Goal: Information Seeking & Learning: Learn about a topic

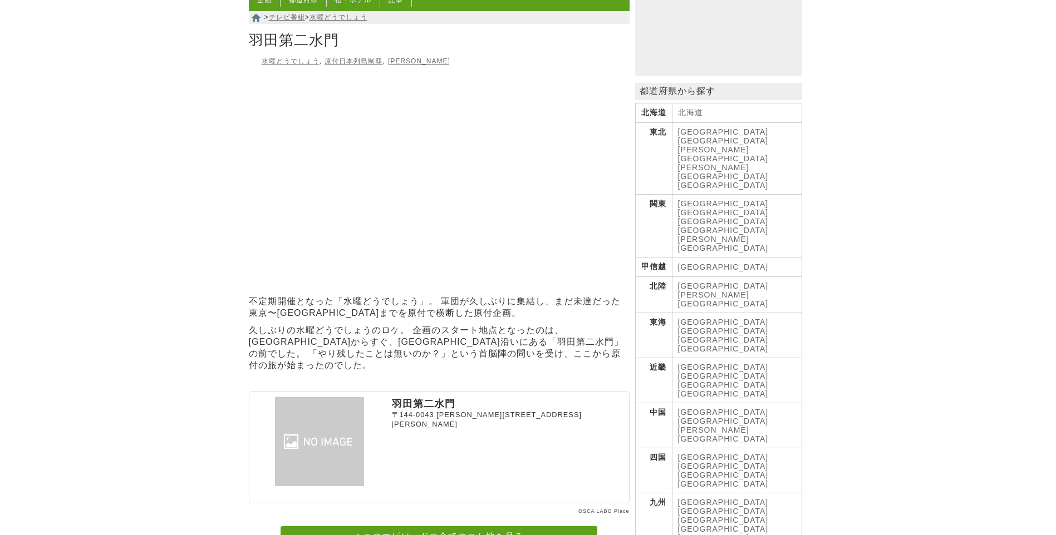
scroll to position [90, 0]
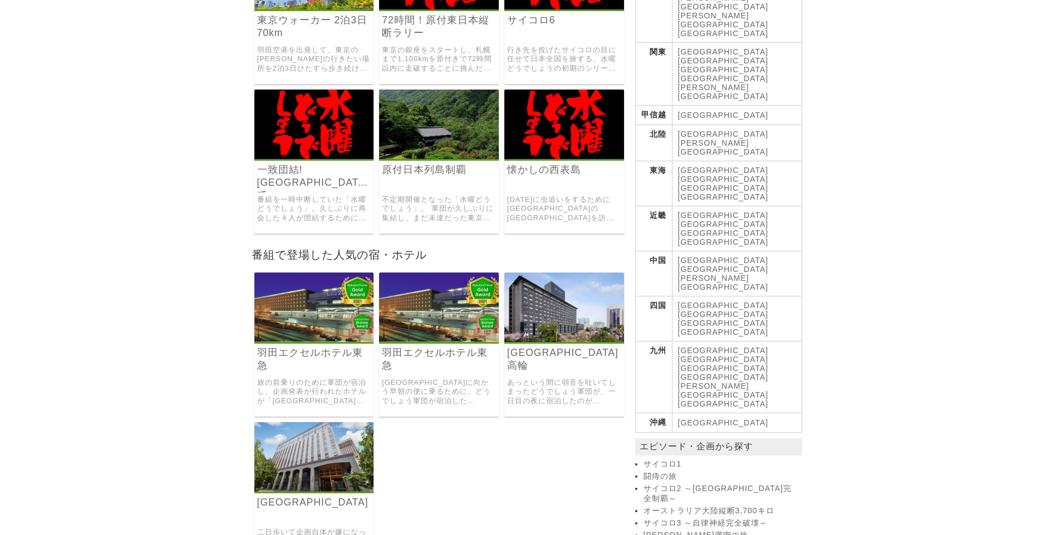
scroll to position [334, 0]
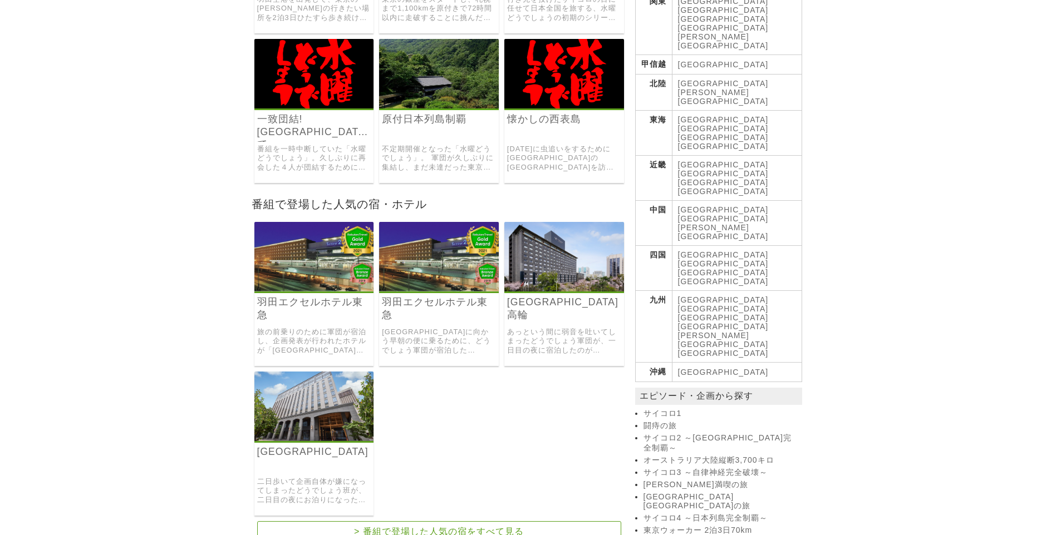
click at [461, 297] on link "羽田エクセルホテル東急" at bounding box center [439, 309] width 114 height 26
click at [338, 334] on link "旅の前乗りのために軍団が宿泊し、企画発表が行われたホテルが「羽田東急ホテル」(現・羽田エクセルホテル東急)でした。 一時の中断期間を経て、一致団結するために集…" at bounding box center [314, 342] width 114 height 28
click at [558, 305] on link "[GEOGRAPHIC_DATA]高輪" at bounding box center [564, 309] width 114 height 26
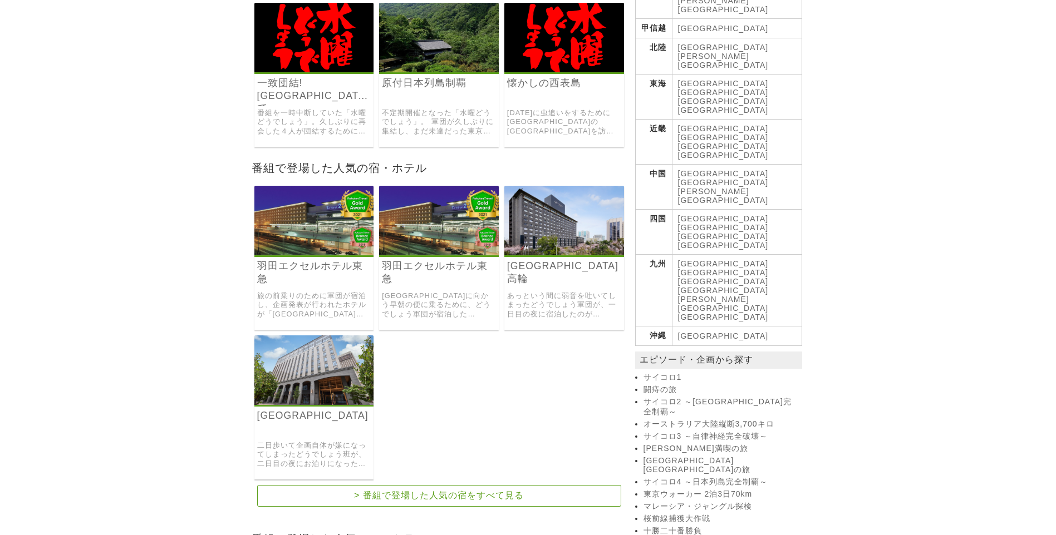
scroll to position [390, 0]
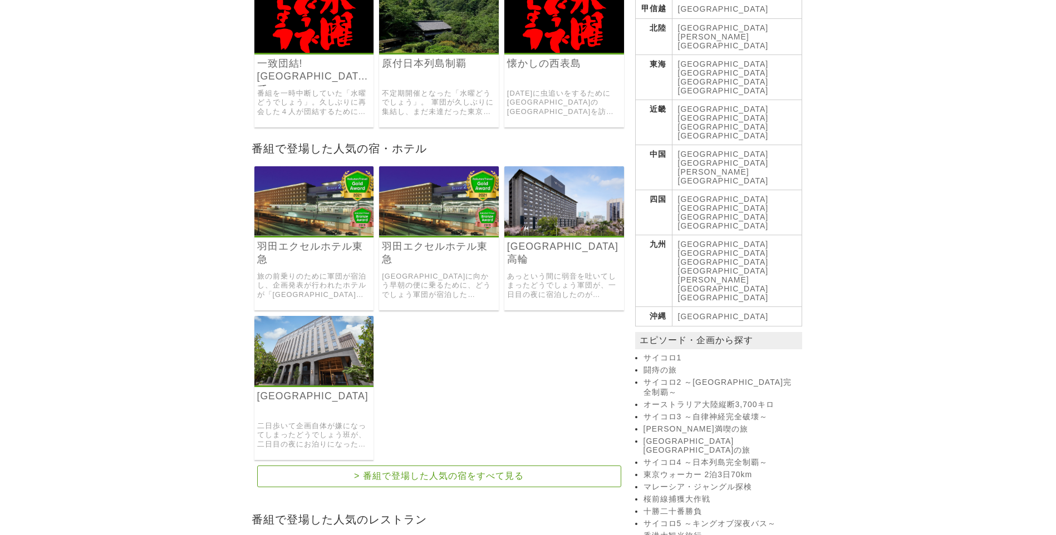
click at [322, 393] on link "[GEOGRAPHIC_DATA]" at bounding box center [314, 396] width 114 height 13
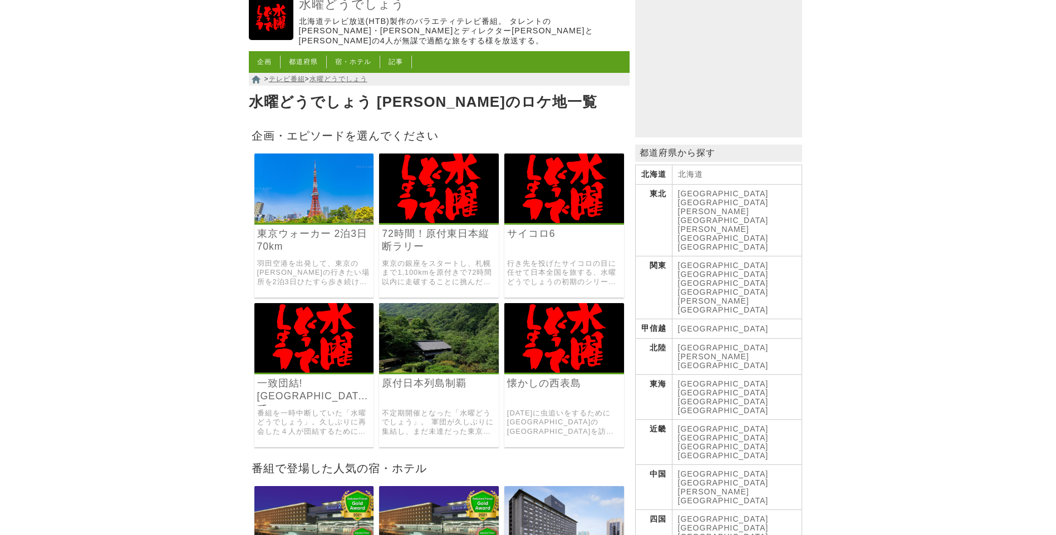
scroll to position [56, 0]
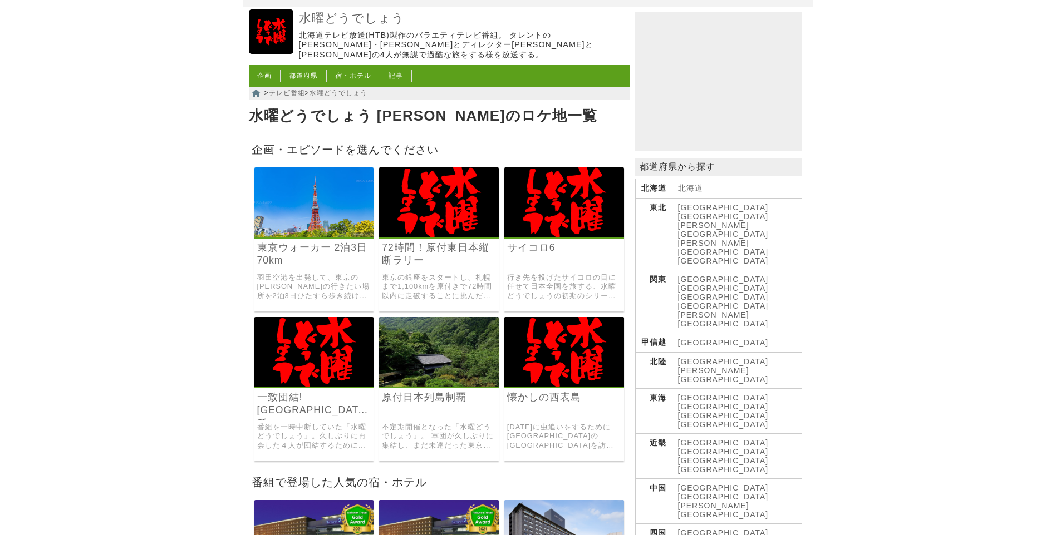
click at [327, 249] on link "東京ウォーカー 2泊3日70km" at bounding box center [314, 255] width 114 height 26
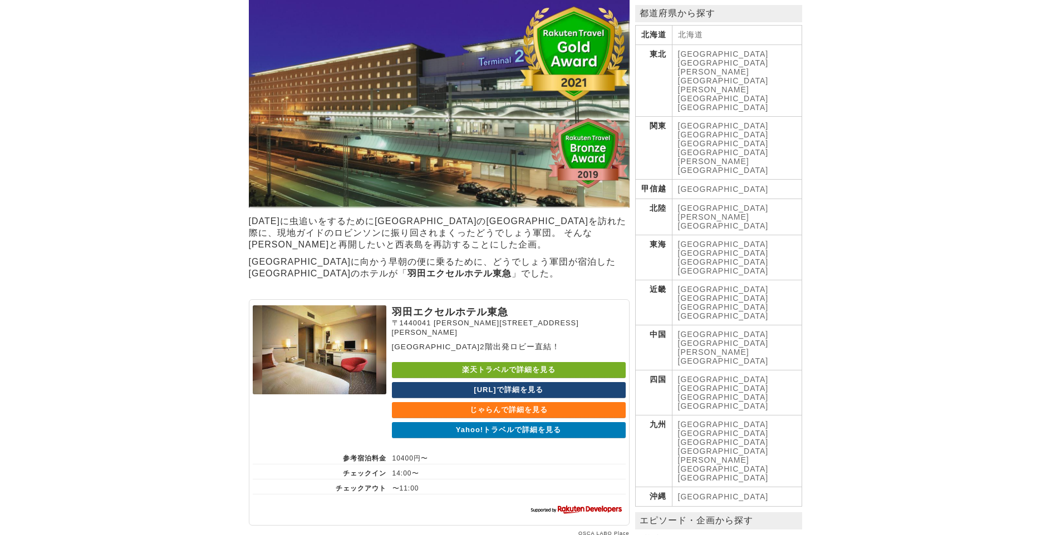
scroll to position [201, 0]
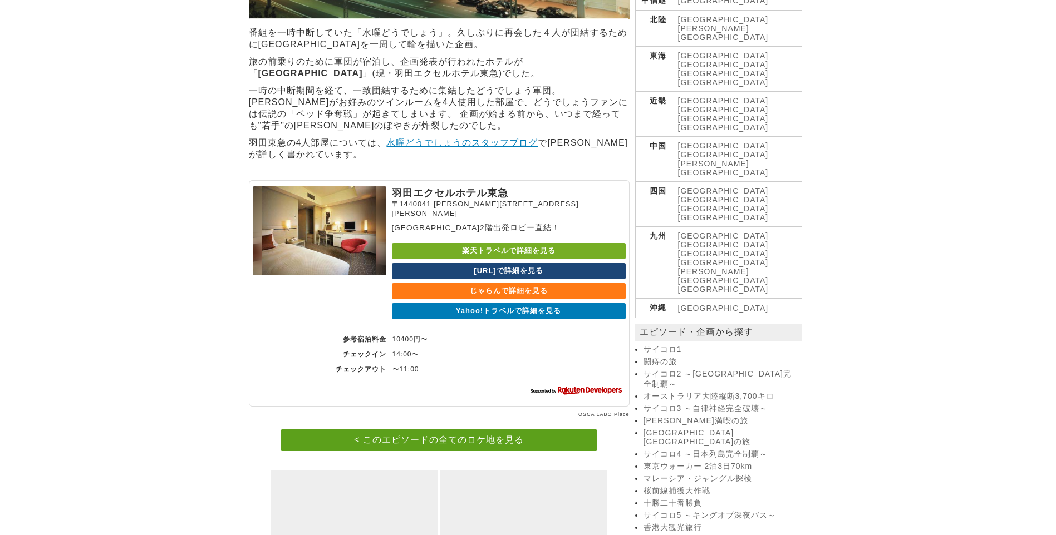
scroll to position [334, 0]
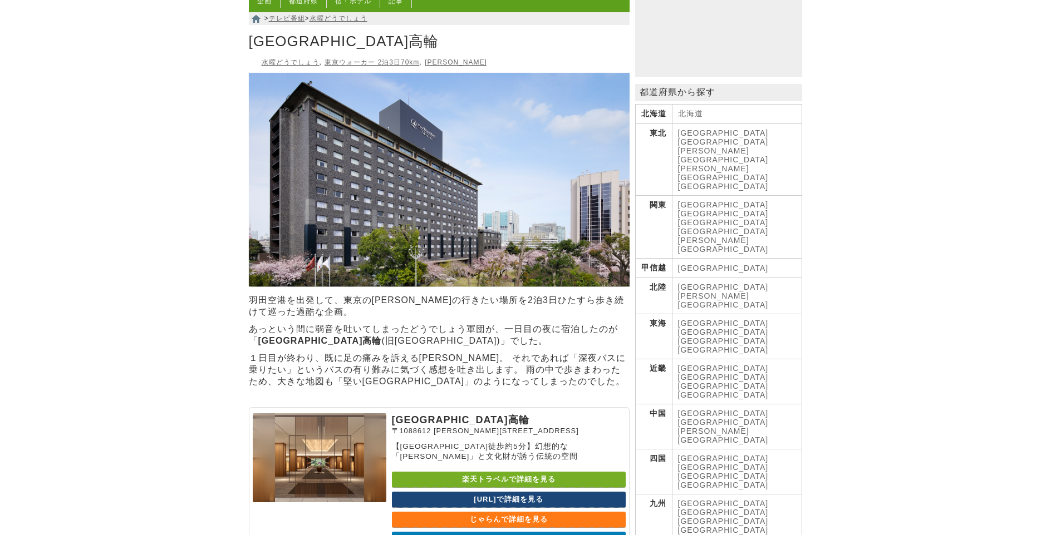
scroll to position [223, 0]
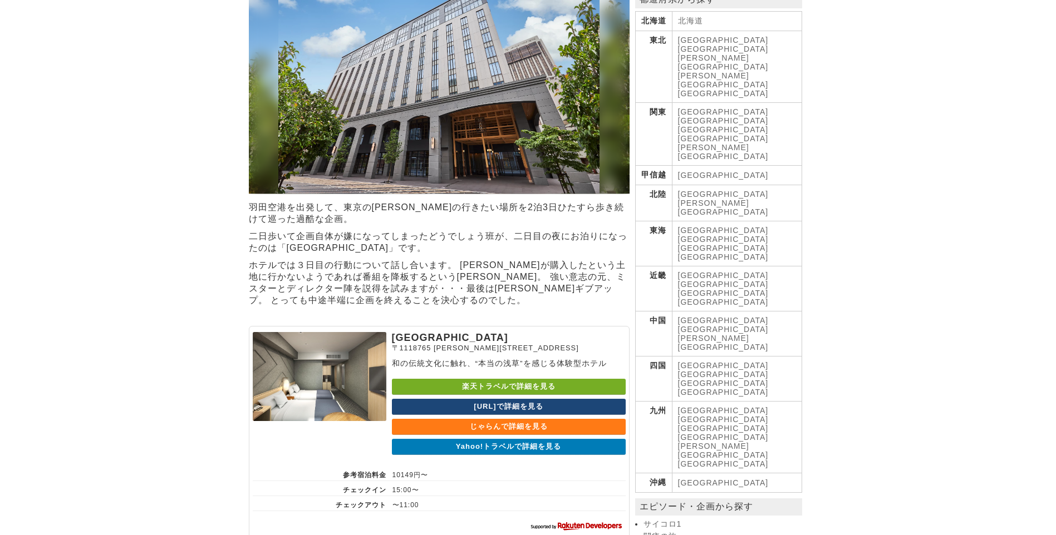
scroll to position [223, 0]
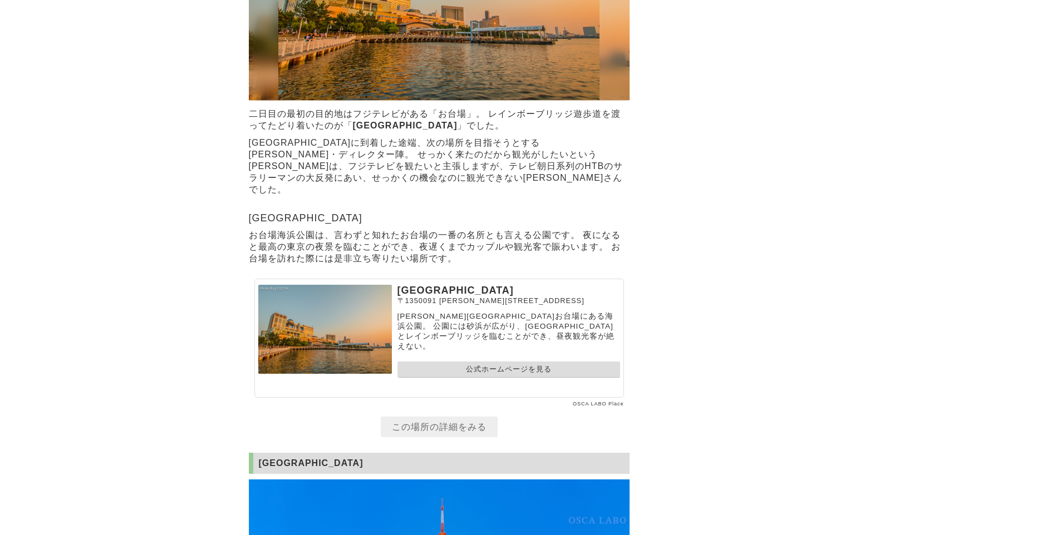
scroll to position [2838, 0]
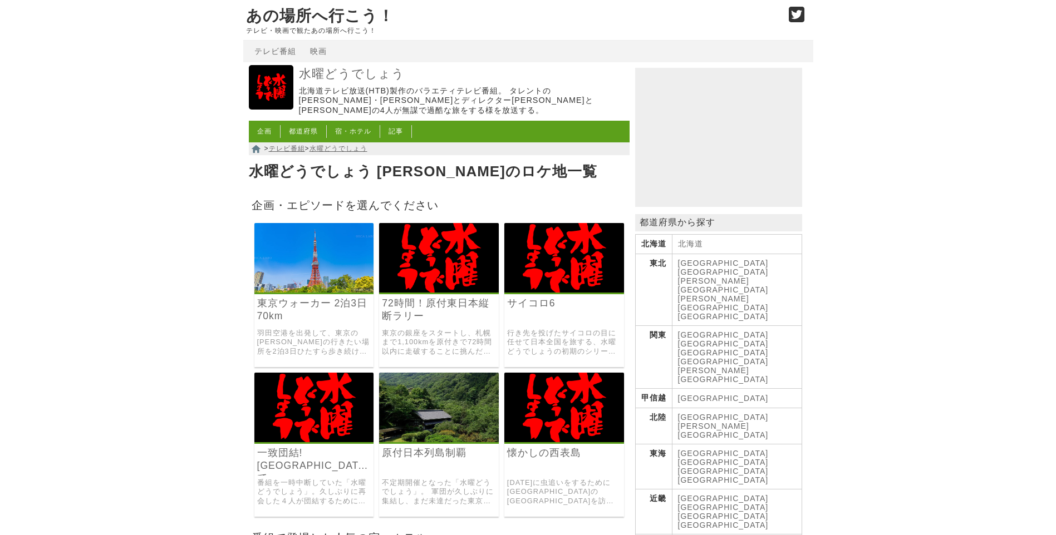
scroll to position [56, 0]
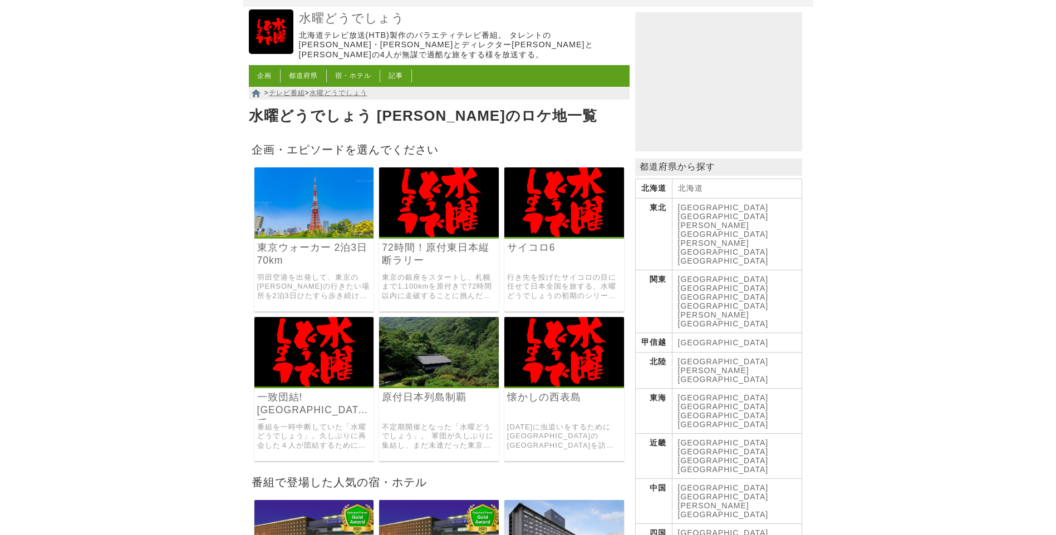
click at [447, 240] on div "72時間！原付東日本縦断ラリー 東京の銀座をスタートし、札幌まで1,100kmを原付きで72時間以内に走破することに挑んだ企画。" at bounding box center [439, 240] width 120 height 144
click at [437, 251] on link "72時間！原付東日本縦断ラリー" at bounding box center [439, 255] width 114 height 26
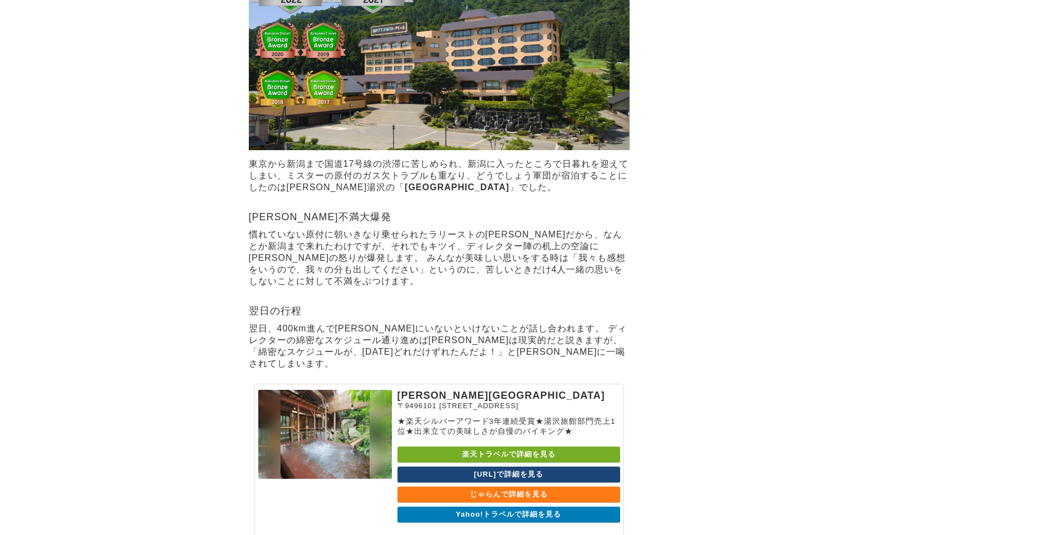
scroll to position [1836, 0]
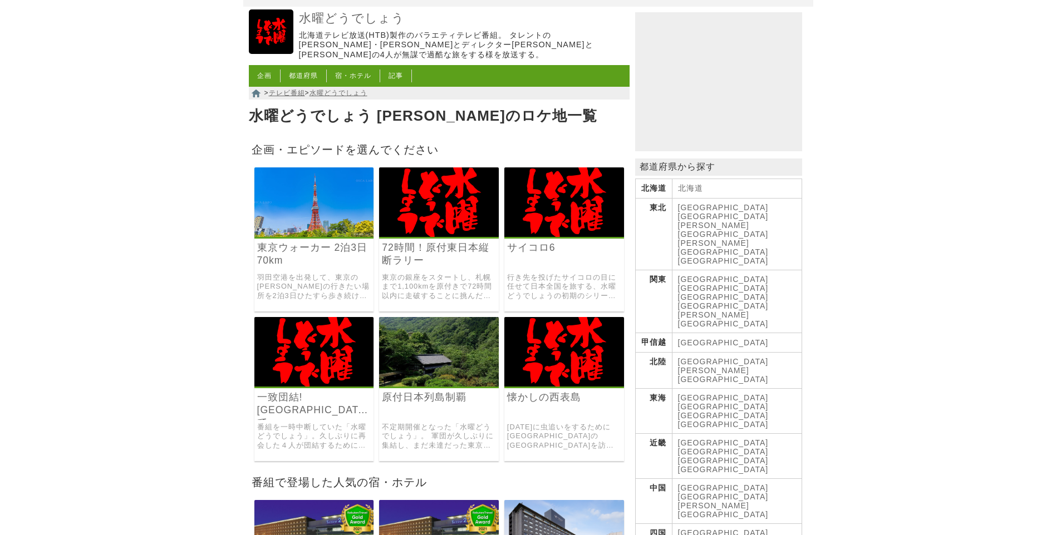
scroll to position [56, 0]
click at [545, 193] on img at bounding box center [564, 203] width 120 height 70
click at [328, 240] on div "東京ウォーカー 2泊3日70km 羽田空港を出発して、東京の大泉さんの行きたい場所を2泊3日ひたすら歩き続けて巡った過酷な企画。" at bounding box center [314, 240] width 120 height 144
click at [335, 209] on img at bounding box center [314, 203] width 120 height 70
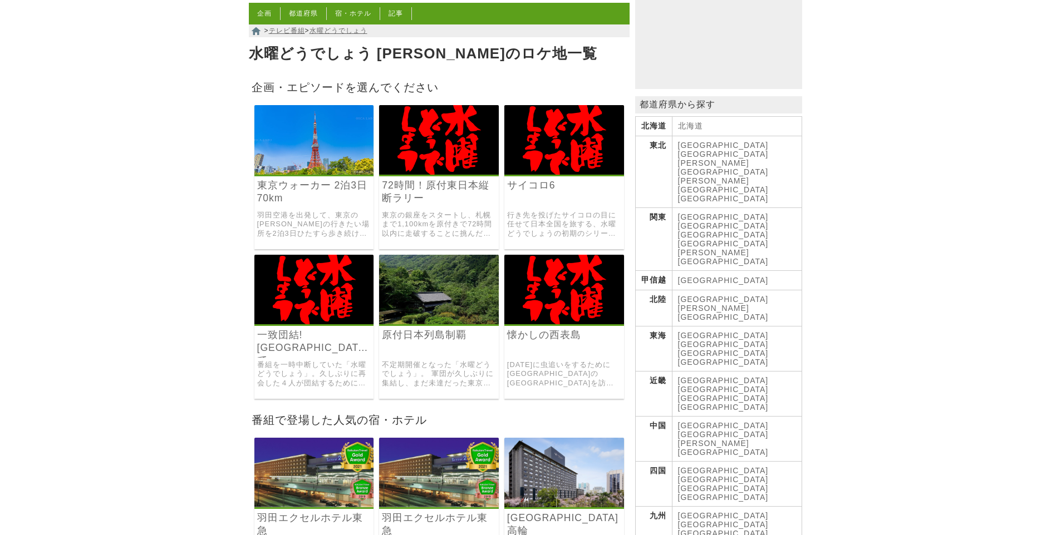
scroll to position [167, 0]
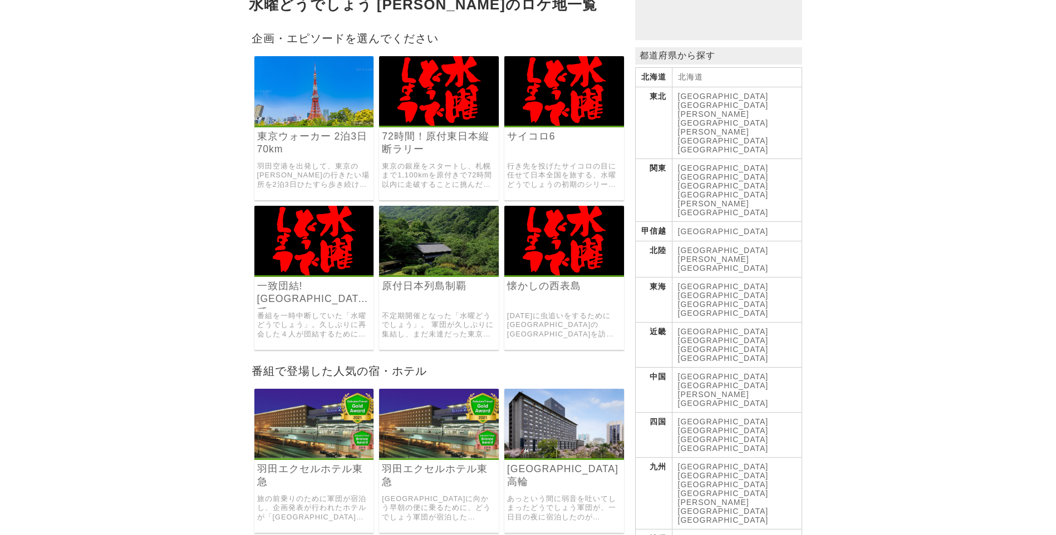
click at [549, 225] on img at bounding box center [564, 241] width 120 height 70
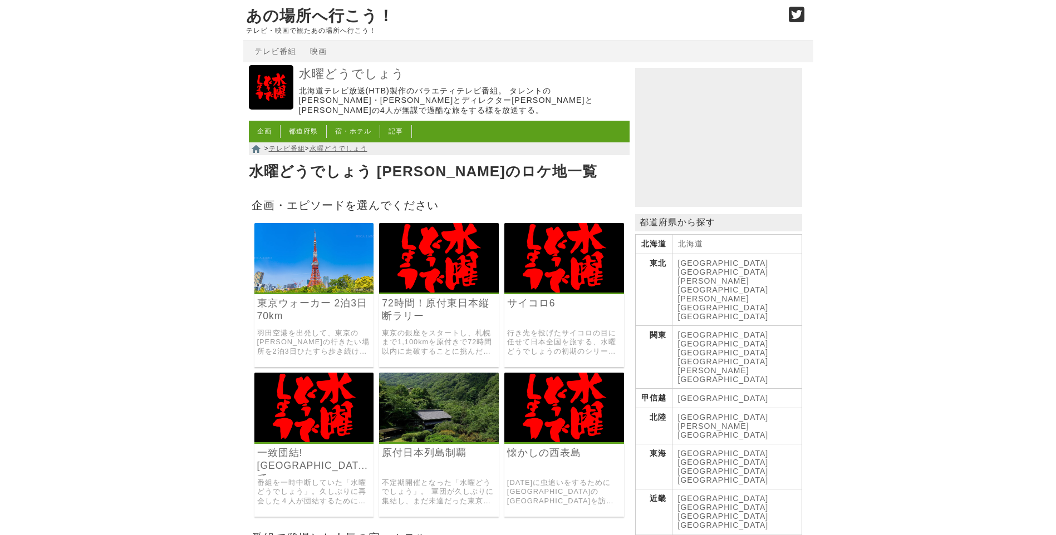
click at [578, 259] on img at bounding box center [564, 258] width 120 height 70
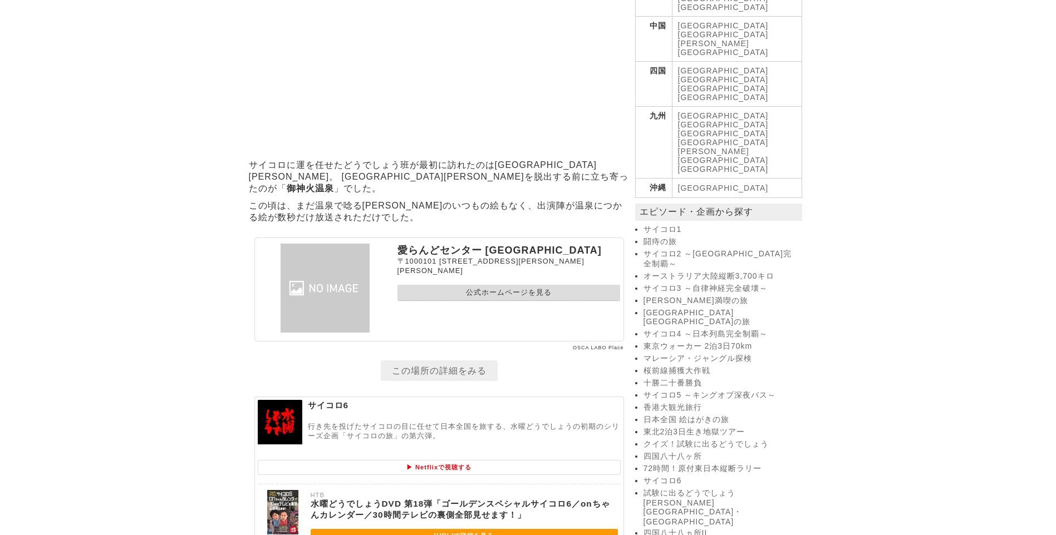
scroll to position [432, 0]
